Goal: Task Accomplishment & Management: Manage account settings

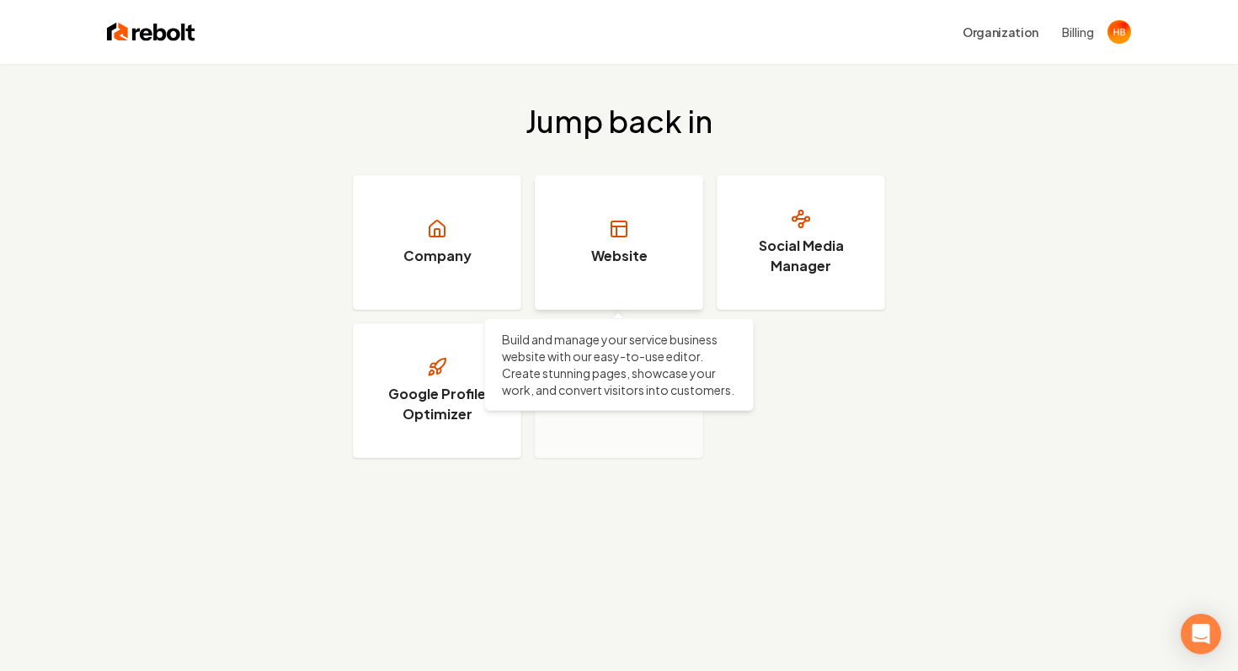
click at [610, 246] on h3 "Website" at bounding box center [619, 256] width 56 height 20
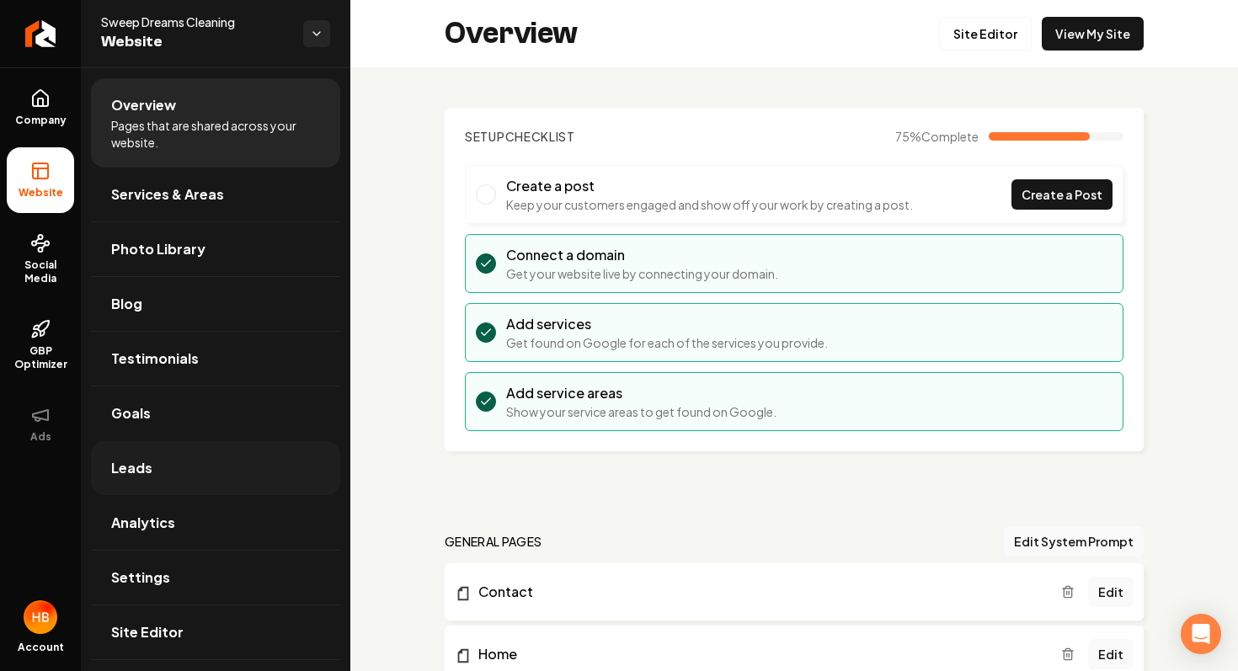
click at [225, 458] on link "Leads" at bounding box center [215, 468] width 249 height 54
